Goal: Task Accomplishment & Management: Complete application form

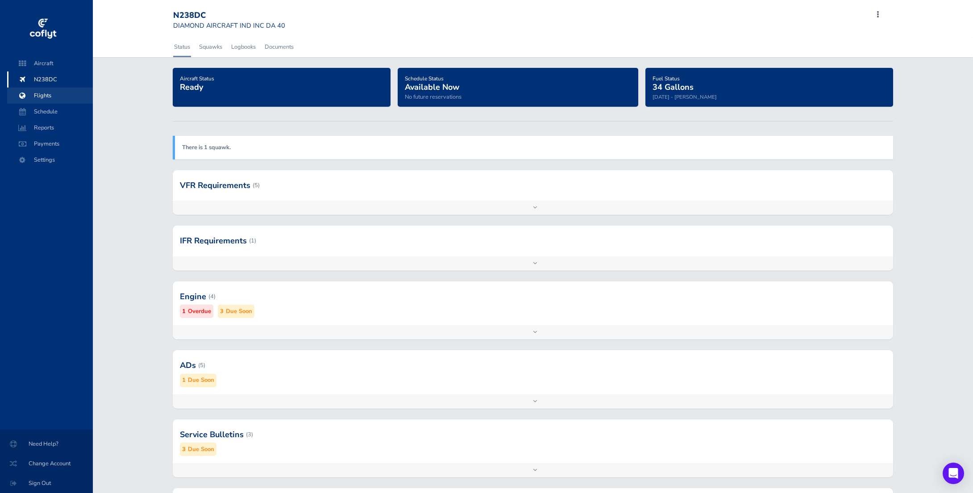
click at [81, 94] on span "Flights" at bounding box center [50, 95] width 68 height 16
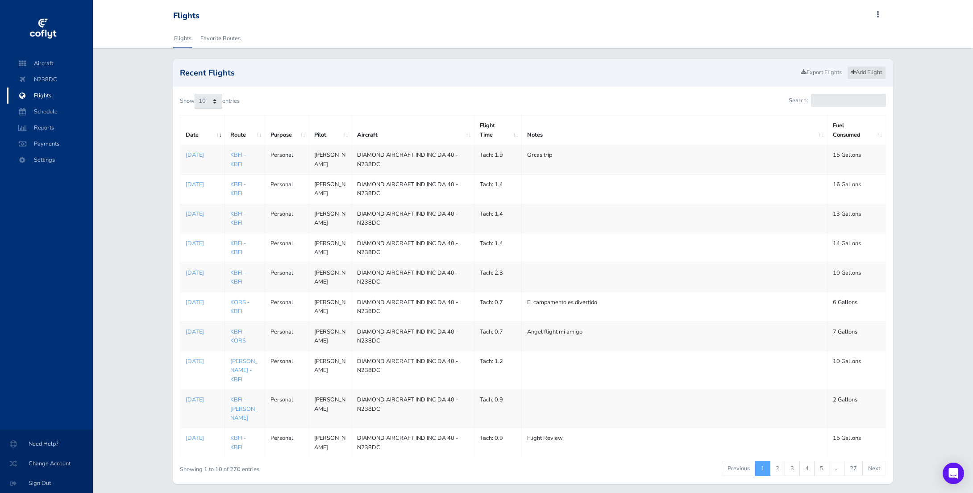
click at [869, 74] on link "Add Flight" at bounding box center [866, 72] width 39 height 13
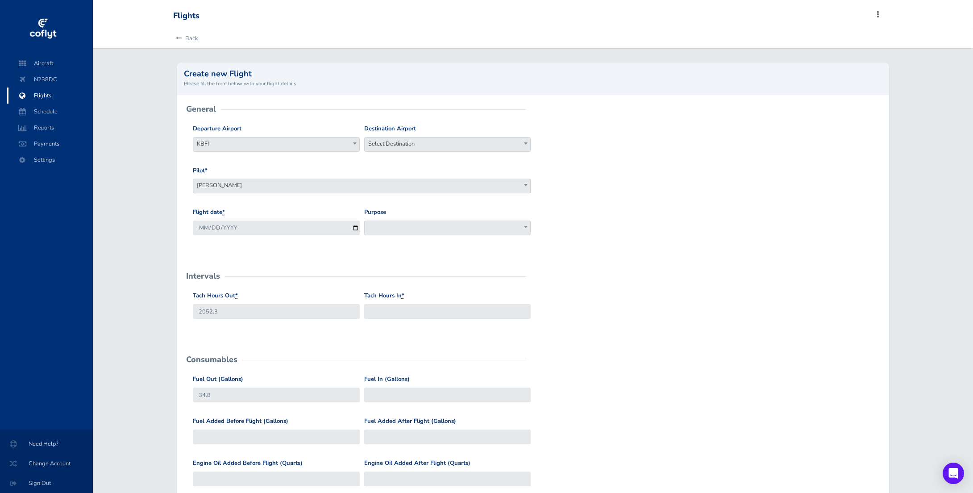
click at [538, 141] on div "Departure Airport Select Departure KBFI KBFI Destination Airport Select Destina…" at bounding box center [533, 145] width 684 height 42
click at [533, 141] on div "Destination Airport Select Destination Select Destination" at bounding box center [447, 141] width 171 height 35
click at [527, 145] on span at bounding box center [525, 143] width 9 height 12
type input "KBFI"
select select "KBFI"
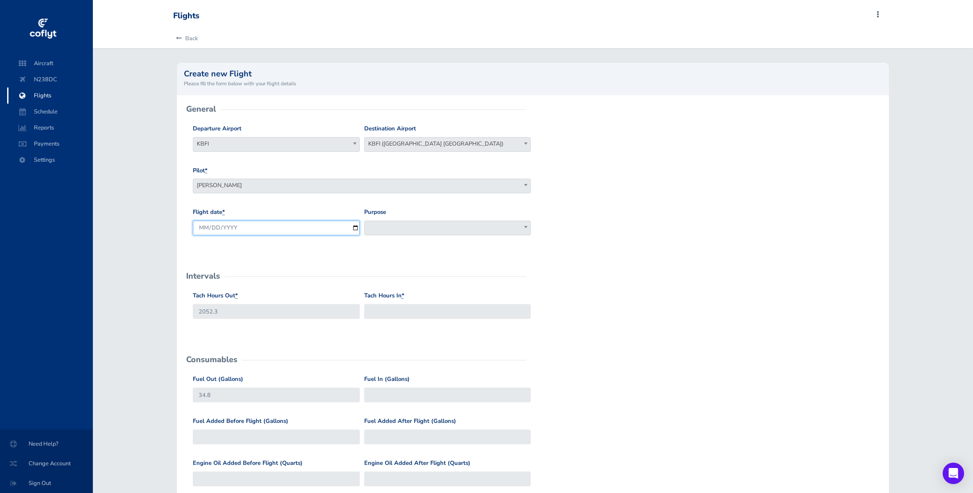
click at [354, 225] on input "2025-09-02" at bounding box center [276, 228] width 166 height 15
type input "2025-09-01"
click at [488, 231] on span at bounding box center [447, 228] width 166 height 15
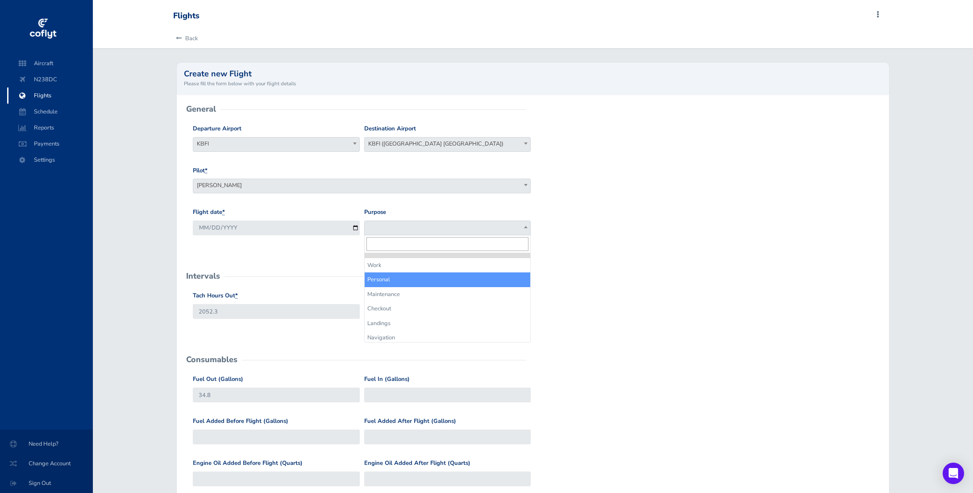
select select "Personal"
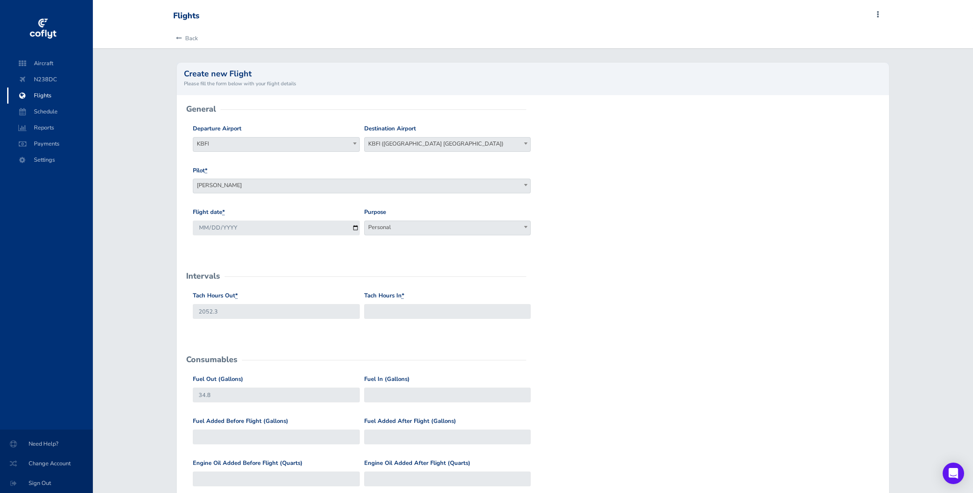
click at [411, 298] on div "Tach Hours In *" at bounding box center [447, 305] width 166 height 28
click at [412, 304] on div "Tach Hours In *" at bounding box center [447, 305] width 166 height 28
click at [487, 316] on input "Tach Hours In *" at bounding box center [447, 311] width 166 height 15
type input "2056.3"
click at [546, 312] on div "Tach Hours Out * 2052.3 Tach Hours In * 2056.3" at bounding box center [533, 312] width 684 height 42
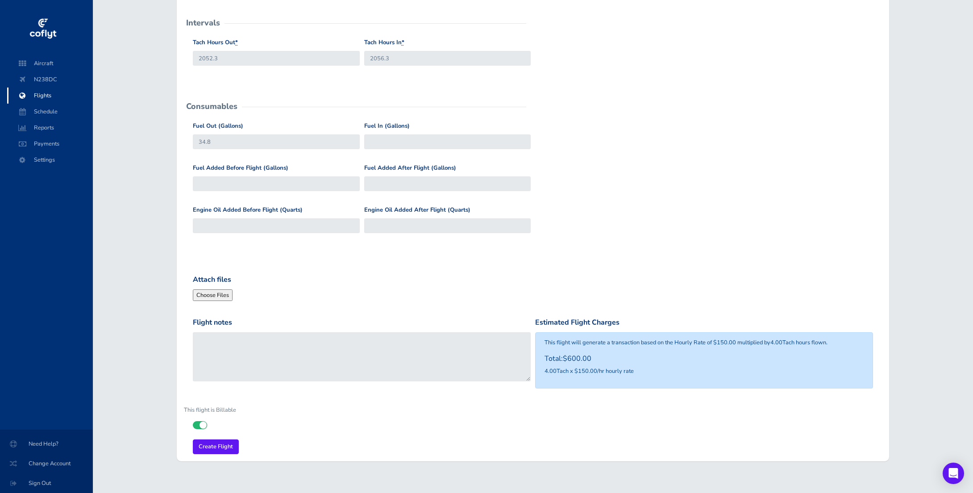
scroll to position [267, 0]
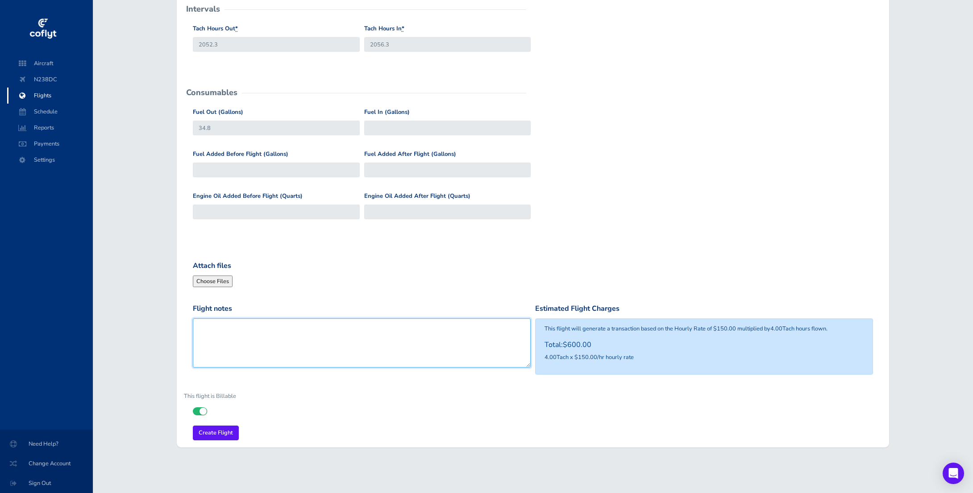
click at [290, 329] on textarea "Flight notes" at bounding box center [362, 342] width 338 height 49
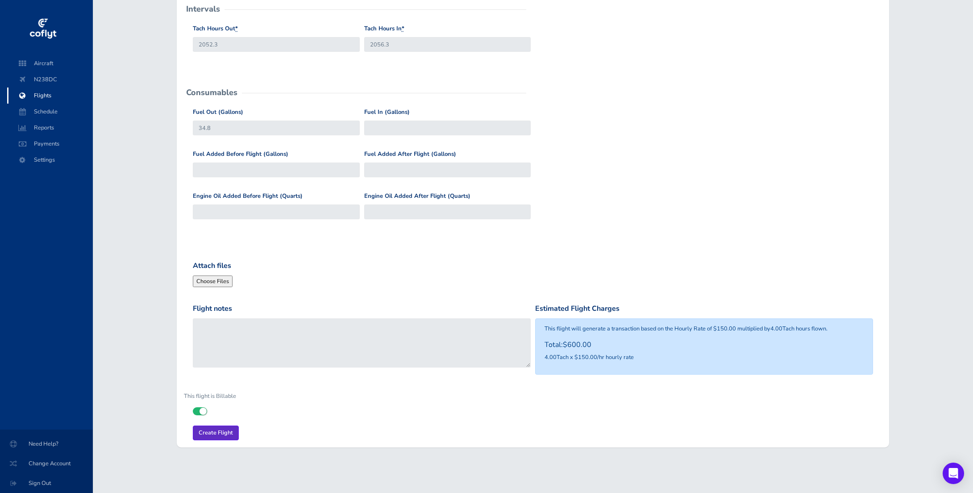
click at [217, 440] on div "General Departure Airport Select Departure KBFI KBFI Destination Airport Select…" at bounding box center [533, 137] width 712 height 619
click at [396, 121] on input "Fuel In (Gallons)" at bounding box center [447, 128] width 166 height 15
type input "29.3"
type input "2"
type input "36.8"
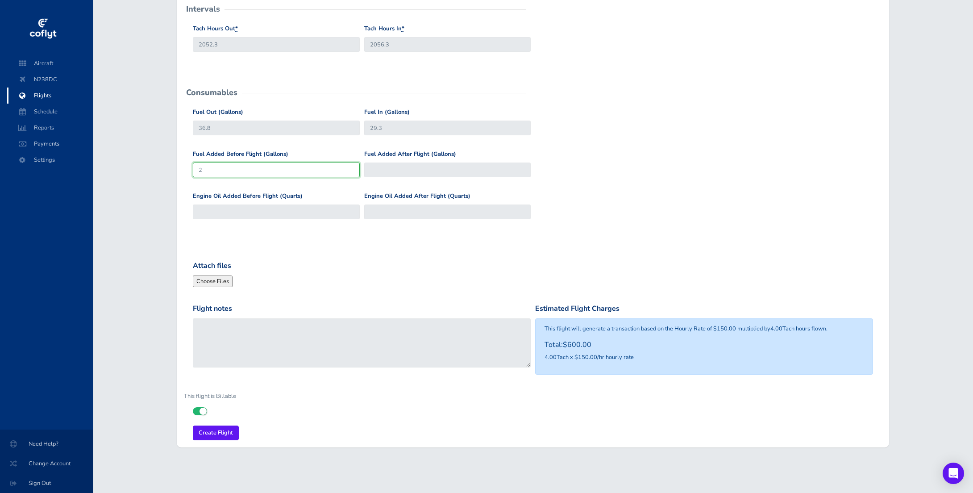
type input "25"
type input "59.8"
type input "25.2"
type input "60"
type input "5.2"
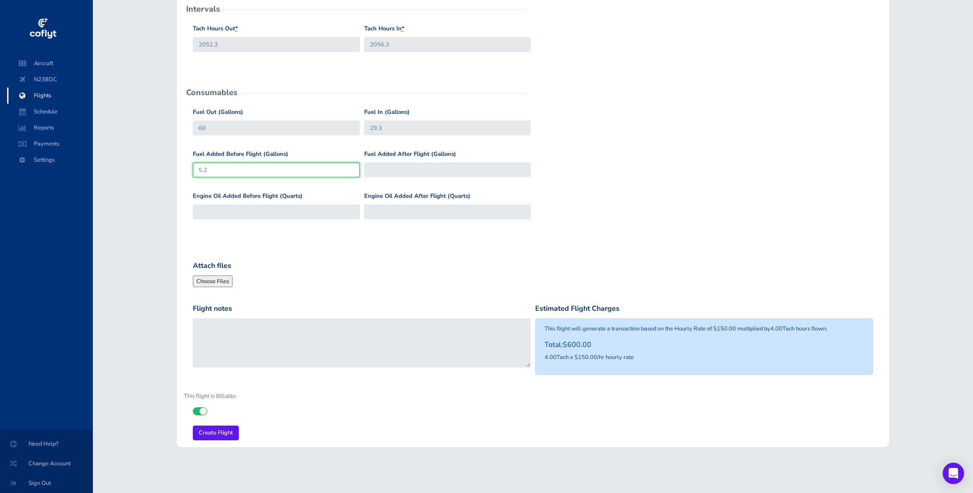
type input "40"
type input "15.2"
type input "50"
type input "15.2"
click at [601, 206] on div "Engine Oil Added Before Flight (Quarts) Engine Oil Added After Flight (Quarts)" at bounding box center [533, 212] width 684 height 42
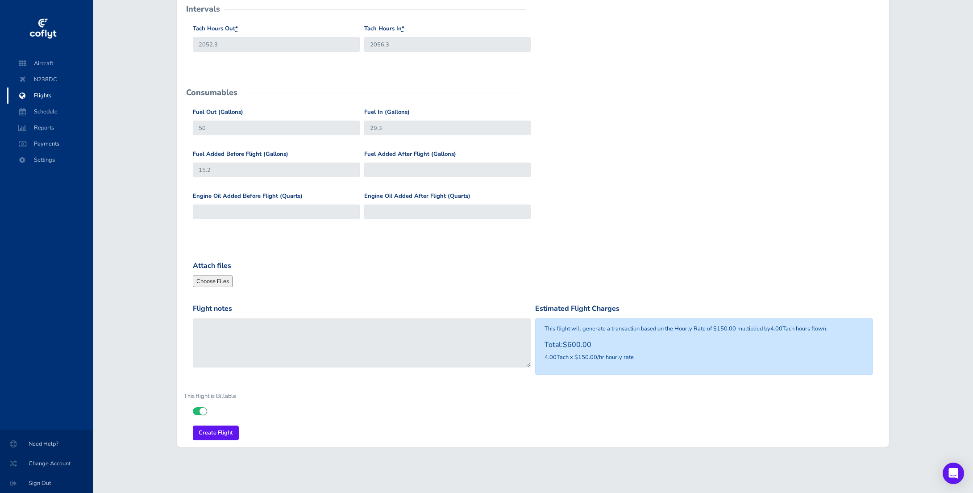
click at [772, 241] on form "General Departure Airport Select Departure KBFI KBFI Destination Airport Select…" at bounding box center [533, 141] width 698 height 598
click at [218, 429] on input "Create Flight" at bounding box center [216, 432] width 46 height 15
